Goal: Consume media (video, audio): Consume media (video, audio)

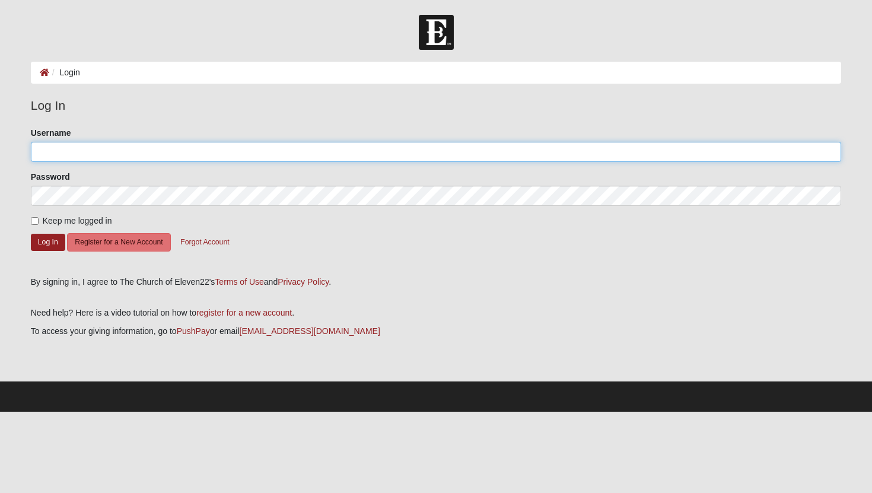
click at [163, 157] on input "Username" at bounding box center [436, 152] width 811 height 20
type input "[PERSON_NAME]"
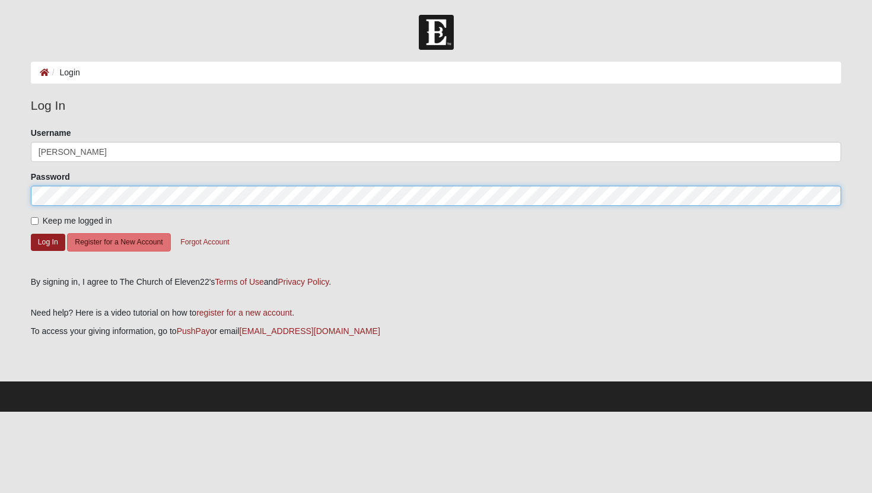
click at [31, 234] on button "Log In" at bounding box center [48, 242] width 34 height 17
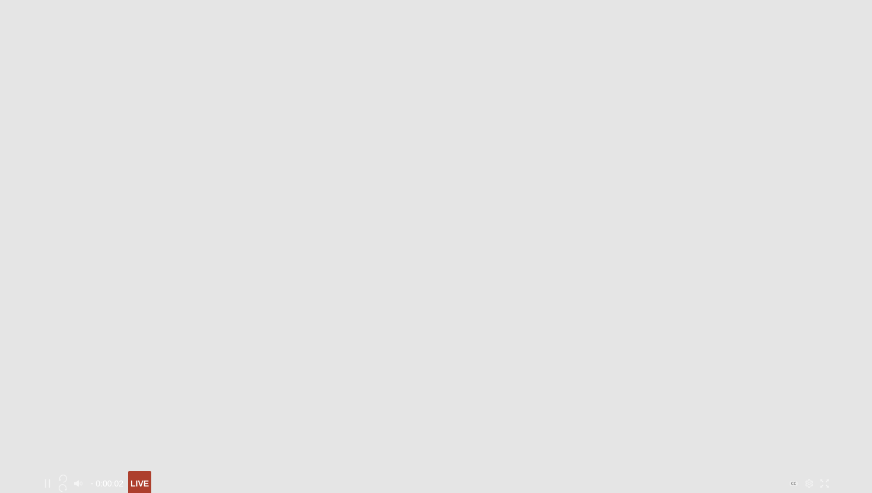
scroll to position [206, 0]
click at [561, 448] on div at bounding box center [436, 448] width 793 height 0
click at [584, 448] on div at bounding box center [436, 448] width 793 height 0
click at [599, 448] on div at bounding box center [436, 448] width 793 height 0
click at [616, 448] on div at bounding box center [436, 448] width 793 height 0
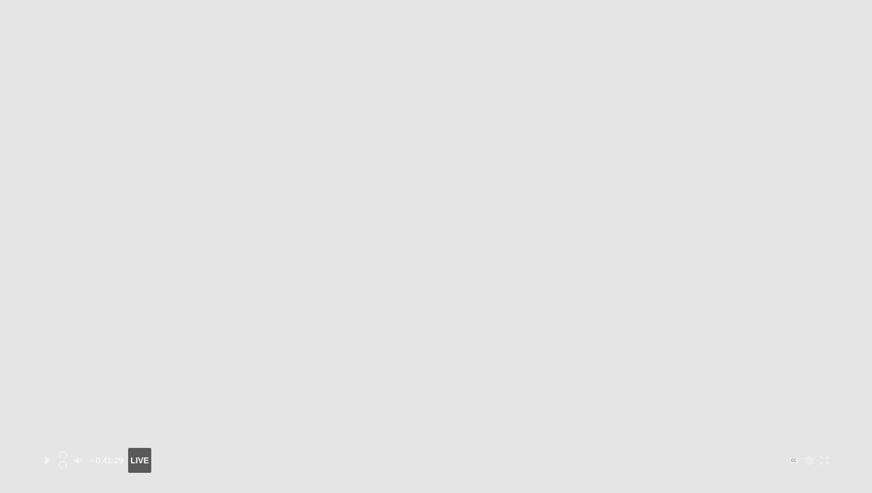
click at [633, 448] on div at bounding box center [436, 448] width 793 height 0
click at [653, 448] on div at bounding box center [436, 448] width 793 height 0
click at [683, 448] on div at bounding box center [436, 448] width 793 height 0
click at [669, 448] on div at bounding box center [436, 448] width 793 height 0
click at [685, 448] on div at bounding box center [436, 448] width 793 height 0
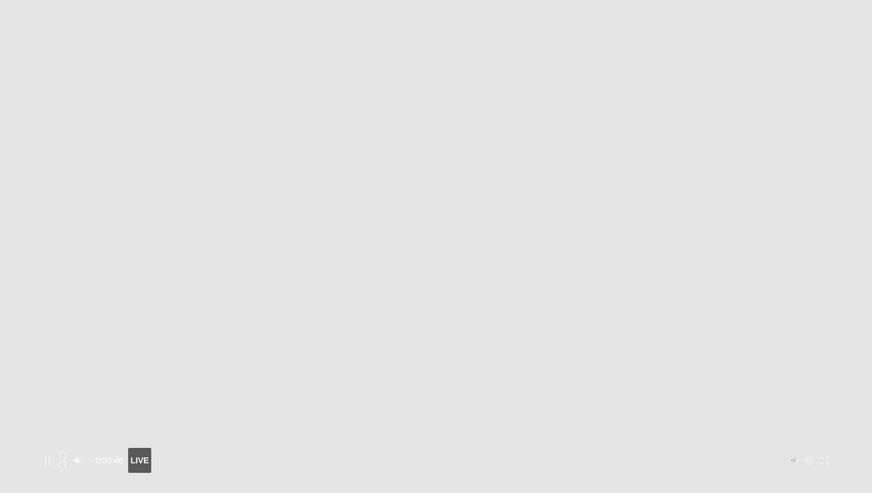
click at [698, 448] on div at bounding box center [436, 448] width 793 height 0
click at [711, 448] on div at bounding box center [436, 448] width 793 height 0
click at [701, 448] on div at bounding box center [436, 448] width 793 height 0
click at [67, 461] on icon "button" at bounding box center [63, 465] width 8 height 8
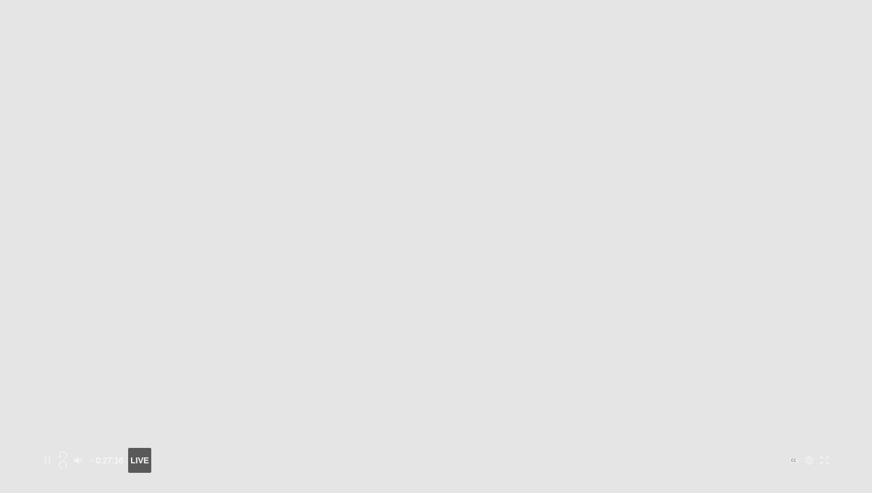
click at [67, 461] on icon "button" at bounding box center [63, 465] width 8 height 8
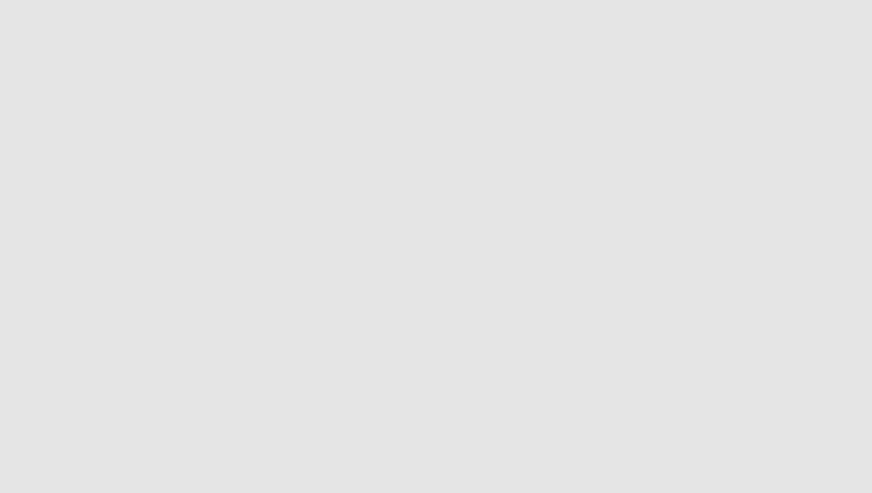
click at [166, 407] on button "Toggle Play Pause" at bounding box center [436, 228] width 793 height 489
click at [52, 456] on icon "Play" at bounding box center [47, 460] width 8 height 8
click at [67, 461] on icon "button" at bounding box center [63, 465] width 8 height 8
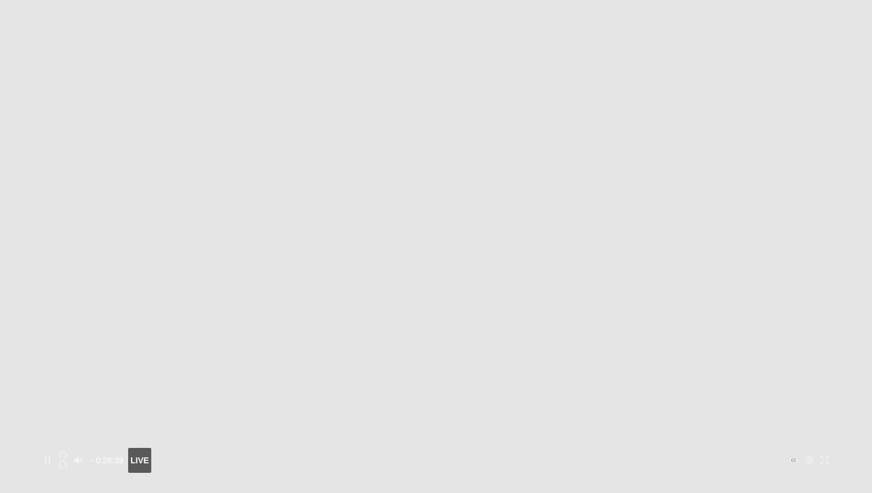
click at [67, 461] on icon "button" at bounding box center [63, 465] width 8 height 8
click at [158, 405] on button "Toggle Play Pause" at bounding box center [436, 228] width 793 height 489
click at [50, 456] on icon "Play" at bounding box center [47, 460] width 5 height 8
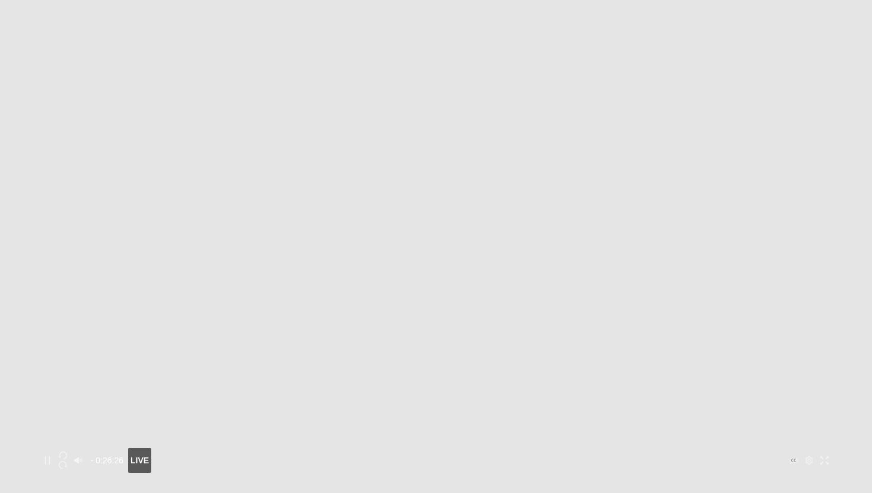
click at [67, 461] on icon "button" at bounding box center [63, 465] width 8 height 8
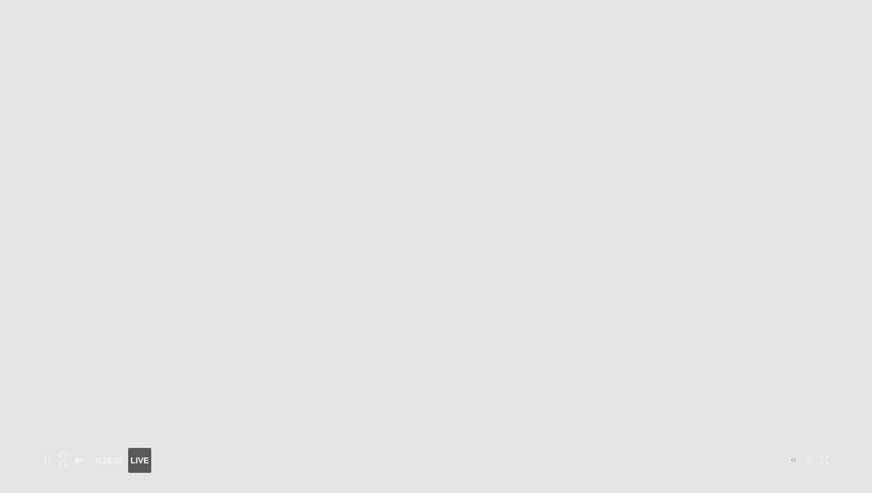
click at [67, 461] on icon "button" at bounding box center [63, 465] width 8 height 8
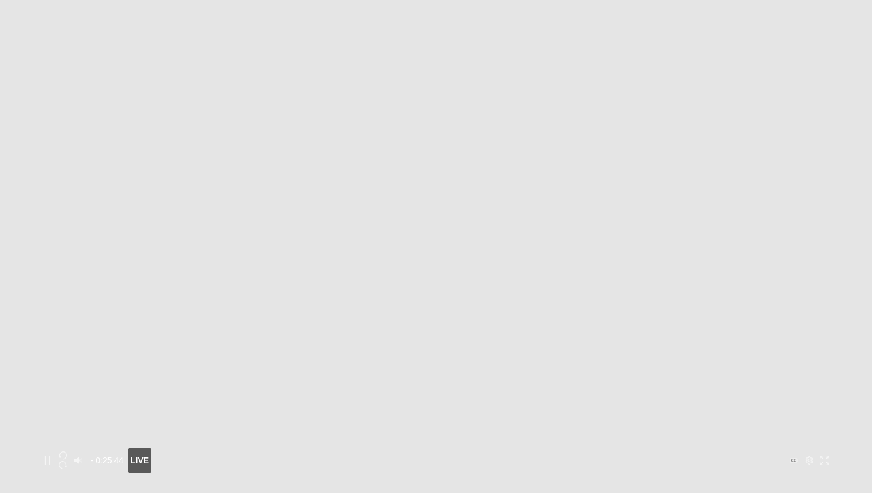
click at [67, 461] on icon "button" at bounding box center [63, 465] width 8 height 8
click at [161, 407] on div "- 0:25:40 - 0:25:40 LIVE" at bounding box center [436, 228] width 793 height 489
click at [67, 461] on icon "button" at bounding box center [63, 465] width 8 height 8
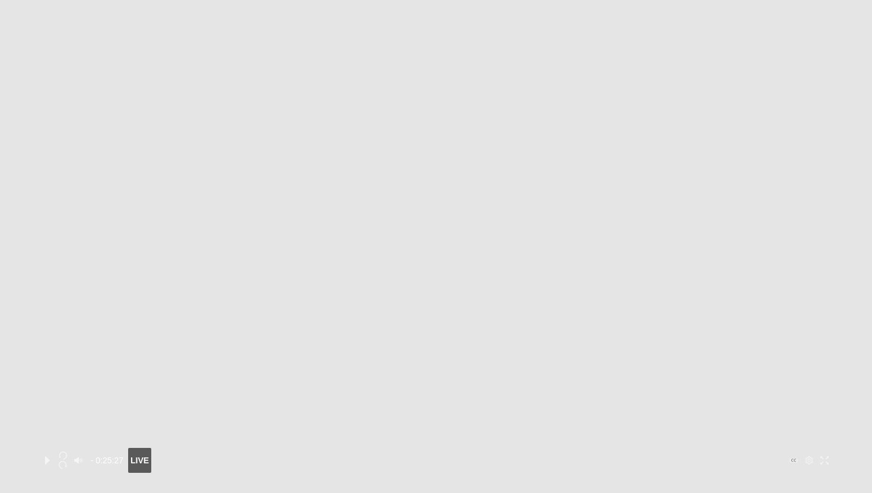
click at [50, 456] on icon "Play" at bounding box center [47, 460] width 5 height 8
click at [67, 461] on icon "button" at bounding box center [63, 465] width 8 height 8
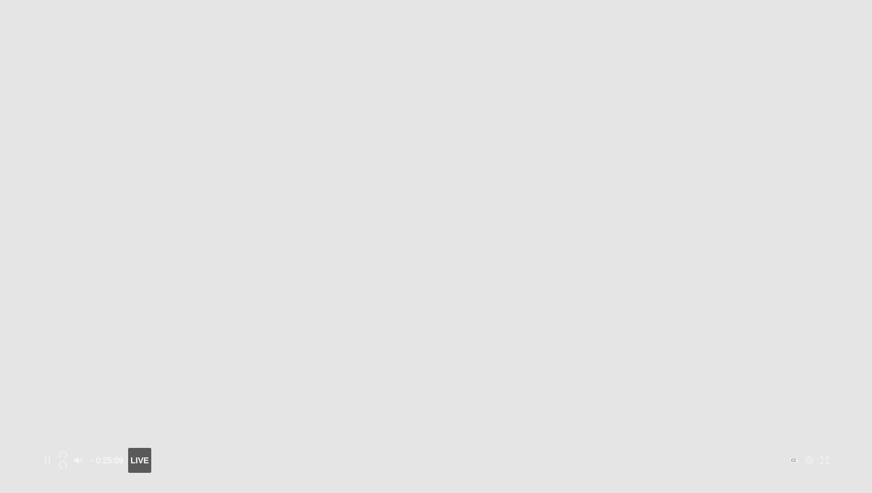
click at [67, 461] on icon "button" at bounding box center [63, 465] width 8 height 8
click at [154, 402] on button "Toggle Play Pause" at bounding box center [436, 228] width 793 height 489
click at [52, 456] on icon "Play" at bounding box center [47, 460] width 8 height 8
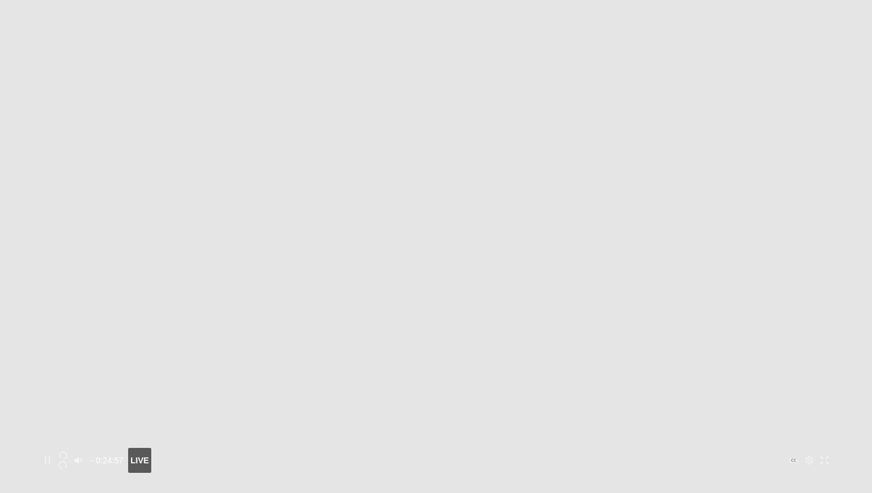
click at [67, 461] on icon "button" at bounding box center [63, 465] width 8 height 8
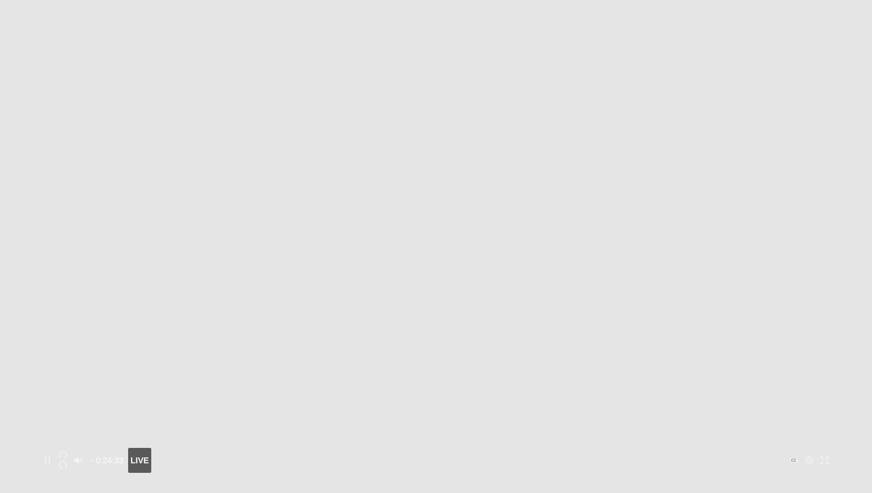
click at [67, 461] on icon "button" at bounding box center [63, 465] width 8 height 8
click at [164, 407] on button "Toggle Play Pause" at bounding box center [436, 228] width 793 height 489
click at [67, 461] on icon "button" at bounding box center [63, 465] width 8 height 8
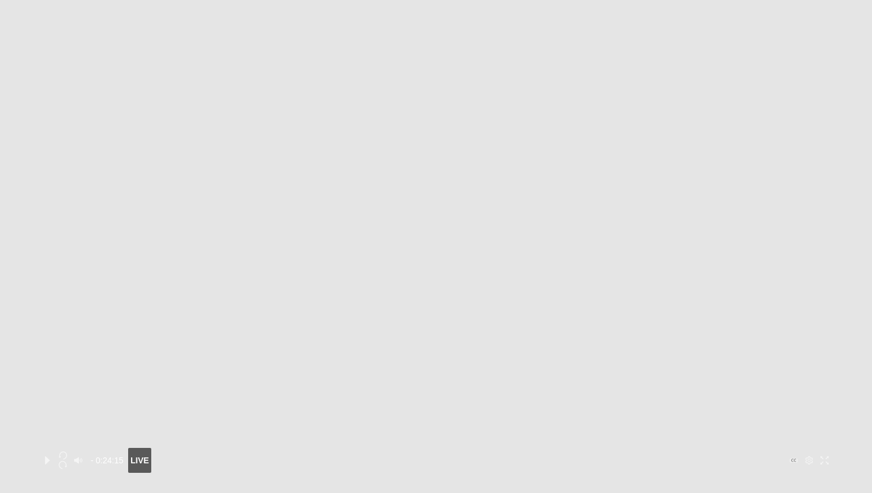
click at [67, 461] on icon "button" at bounding box center [63, 465] width 8 height 8
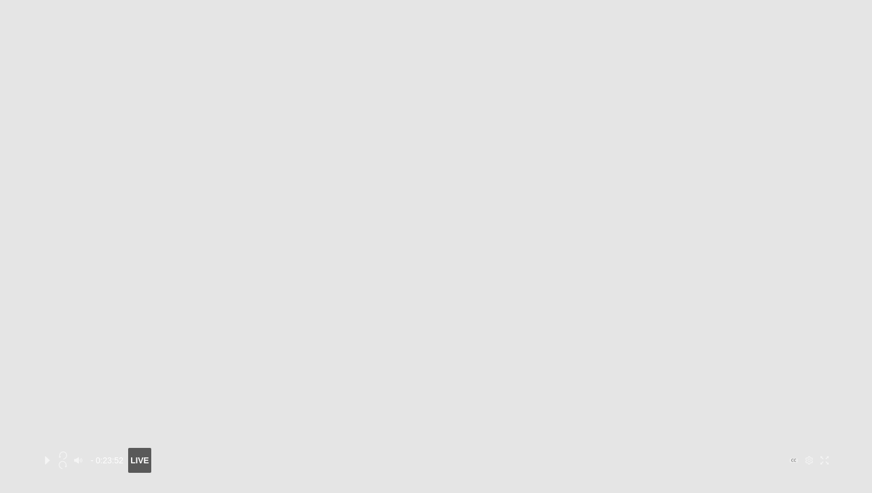
click at [67, 461] on icon "button" at bounding box center [63, 465] width 8 height 8
click at [50, 456] on icon "Play" at bounding box center [47, 460] width 5 height 8
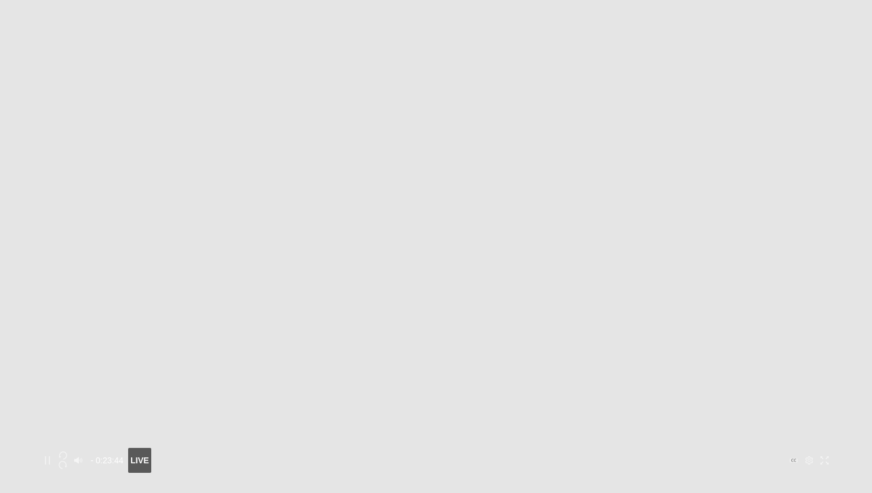
click at [67, 461] on icon "button" at bounding box center [63, 465] width 8 height 8
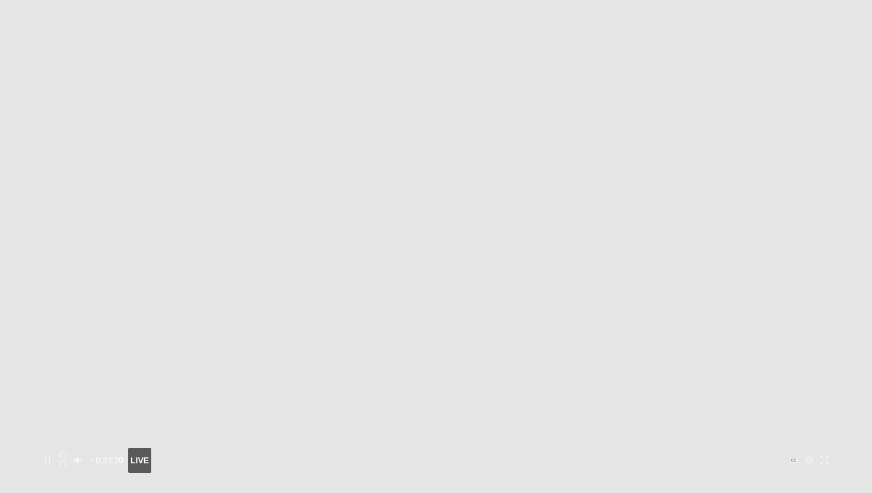
click at [67, 461] on icon "button" at bounding box center [63, 465] width 8 height 8
click at [155, 409] on button "Toggle Play Pause" at bounding box center [436, 228] width 793 height 489
click at [50, 456] on icon "Play" at bounding box center [47, 460] width 5 height 8
click at [67, 461] on icon "button" at bounding box center [63, 465] width 8 height 8
click at [737, 448] on div at bounding box center [436, 448] width 793 height 0
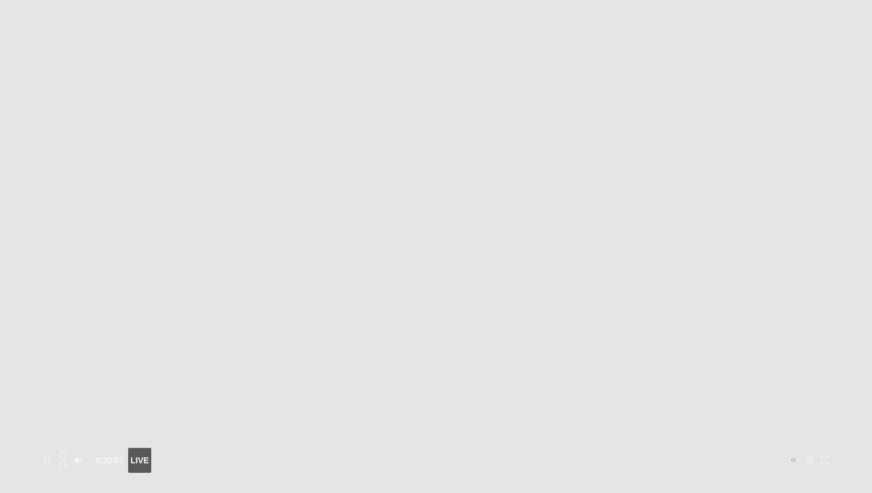
click at [752, 448] on div at bounding box center [436, 448] width 793 height 0
click at [67, 451] on icon "button" at bounding box center [63, 455] width 8 height 8
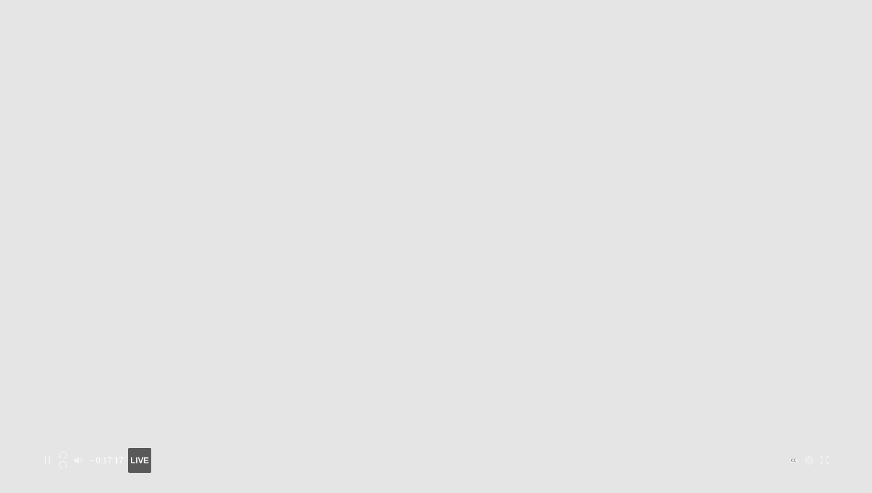
click at [67, 451] on icon "button" at bounding box center [63, 455] width 8 height 8
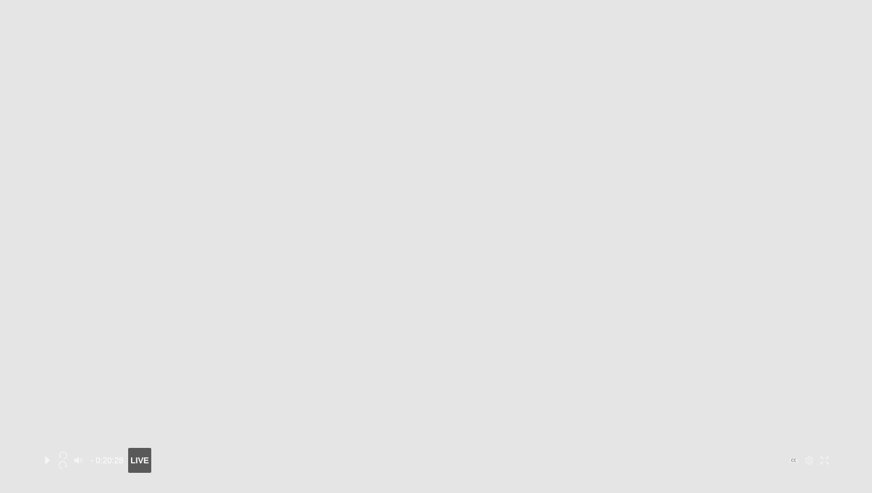
click at [736, 448] on div at bounding box center [436, 448] width 793 height 0
click at [740, 448] on div at bounding box center [436, 448] width 793 height 0
